Goal: Task Accomplishment & Management: Use online tool/utility

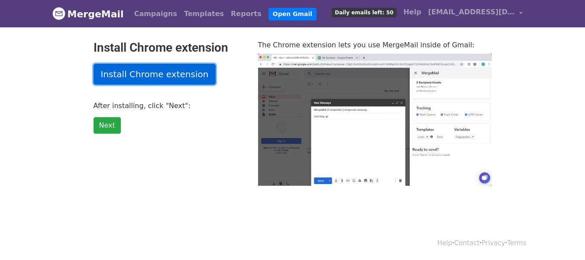
click at [182, 74] on link "Install Chrome extension" at bounding box center [155, 74] width 123 height 21
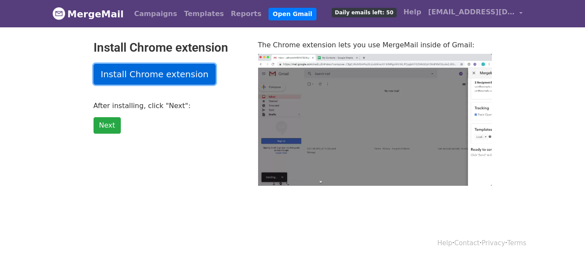
click at [144, 75] on link "Install Chrome extension" at bounding box center [155, 74] width 123 height 21
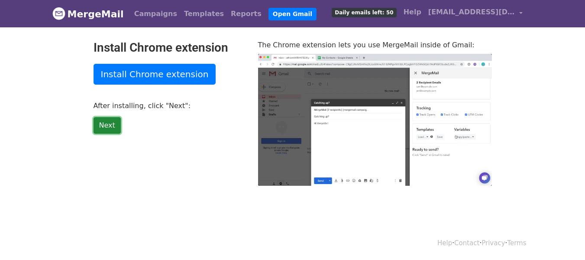
click at [103, 123] on link "Next" at bounding box center [107, 125] width 27 height 16
type input "81.86"
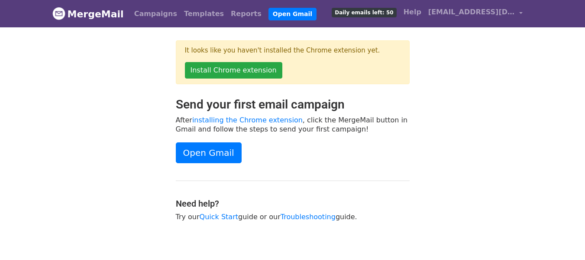
click at [318, 68] on p "Install Chrome extension" at bounding box center [293, 70] width 216 height 16
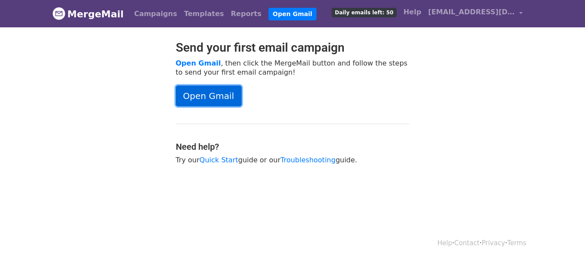
click at [222, 96] on link "Open Gmail" at bounding box center [209, 95] width 66 height 21
